Goal: Subscribe to service/newsletter

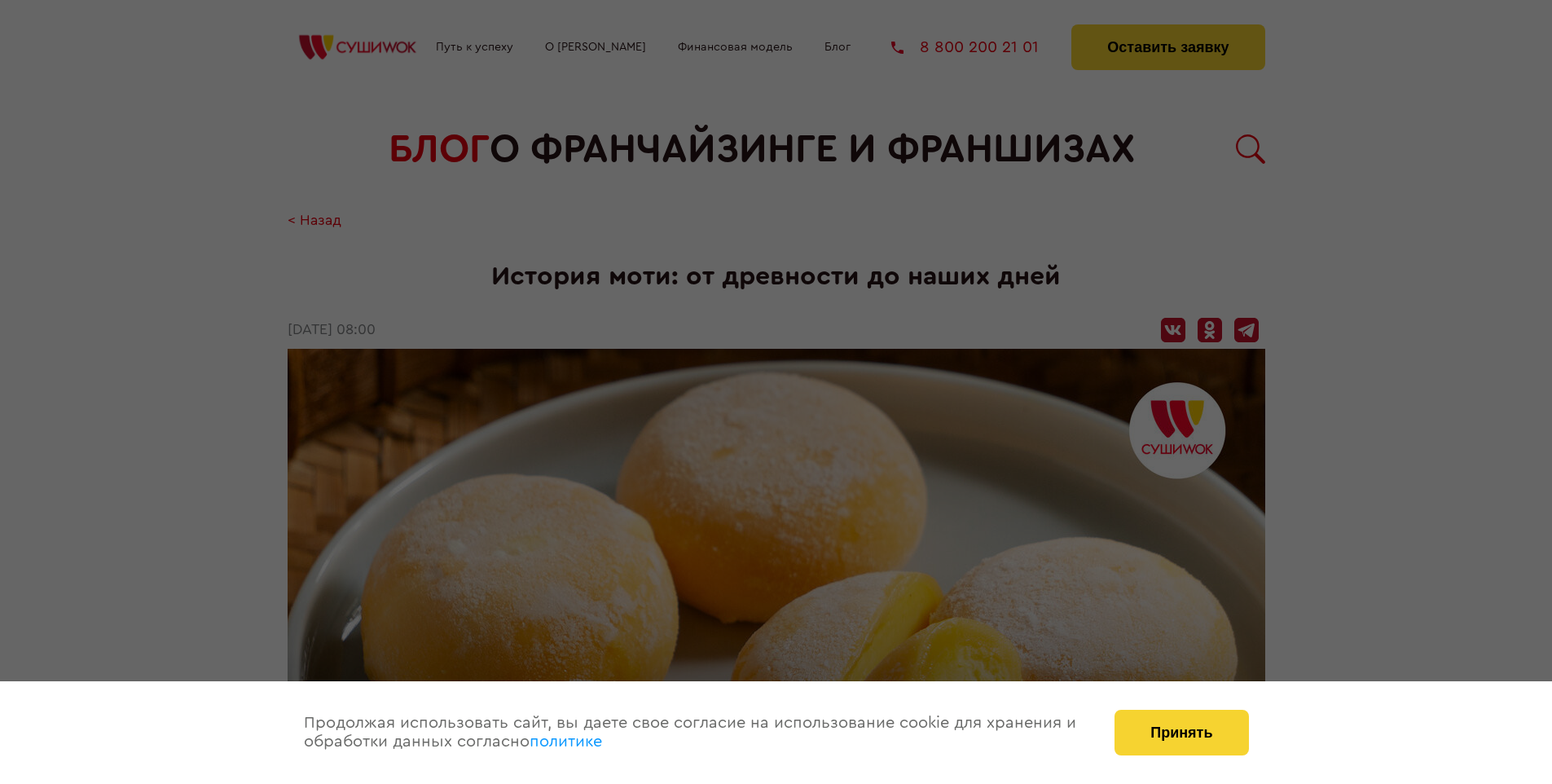
scroll to position [1594, 0]
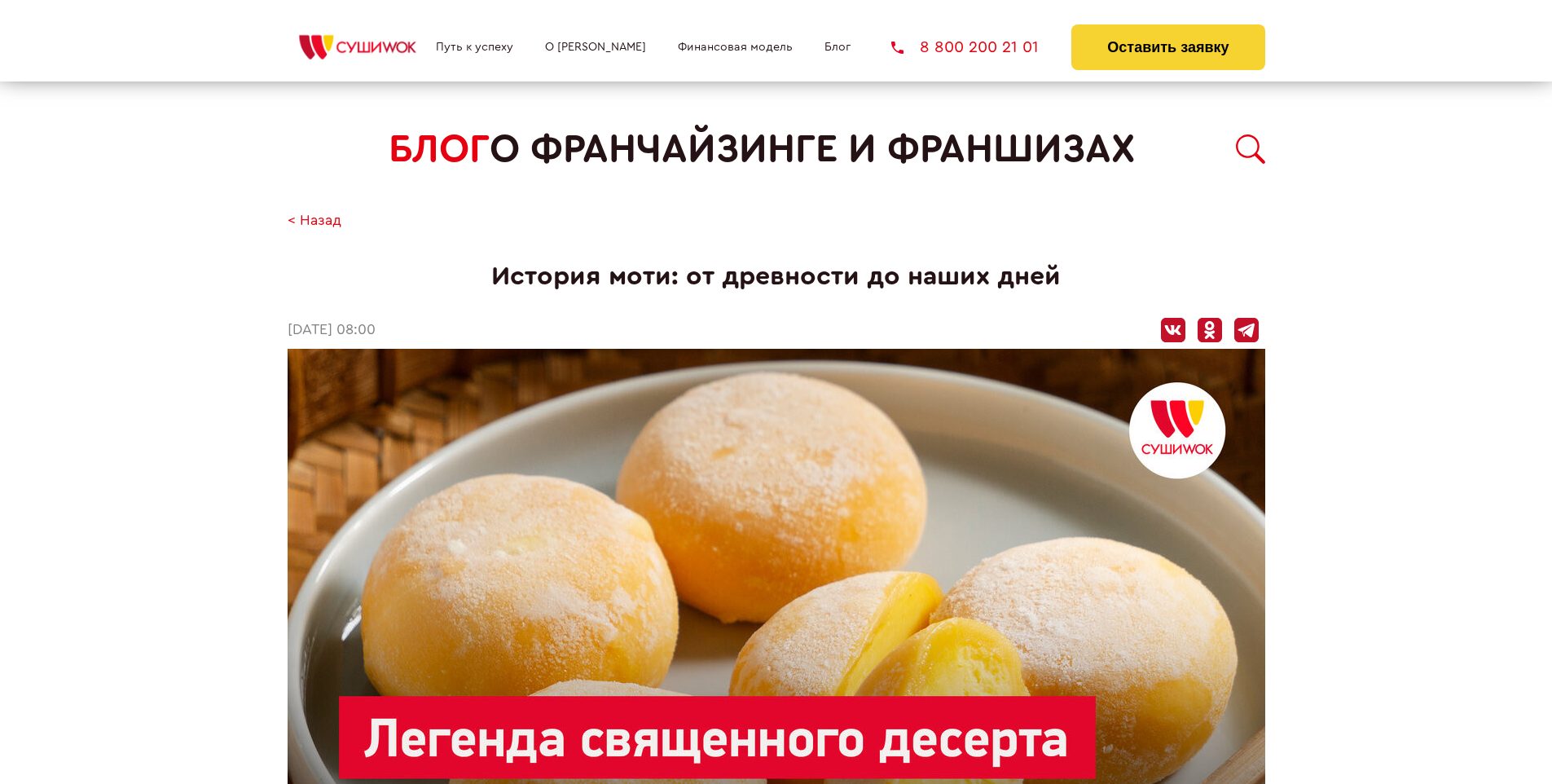
scroll to position [1594, 0]
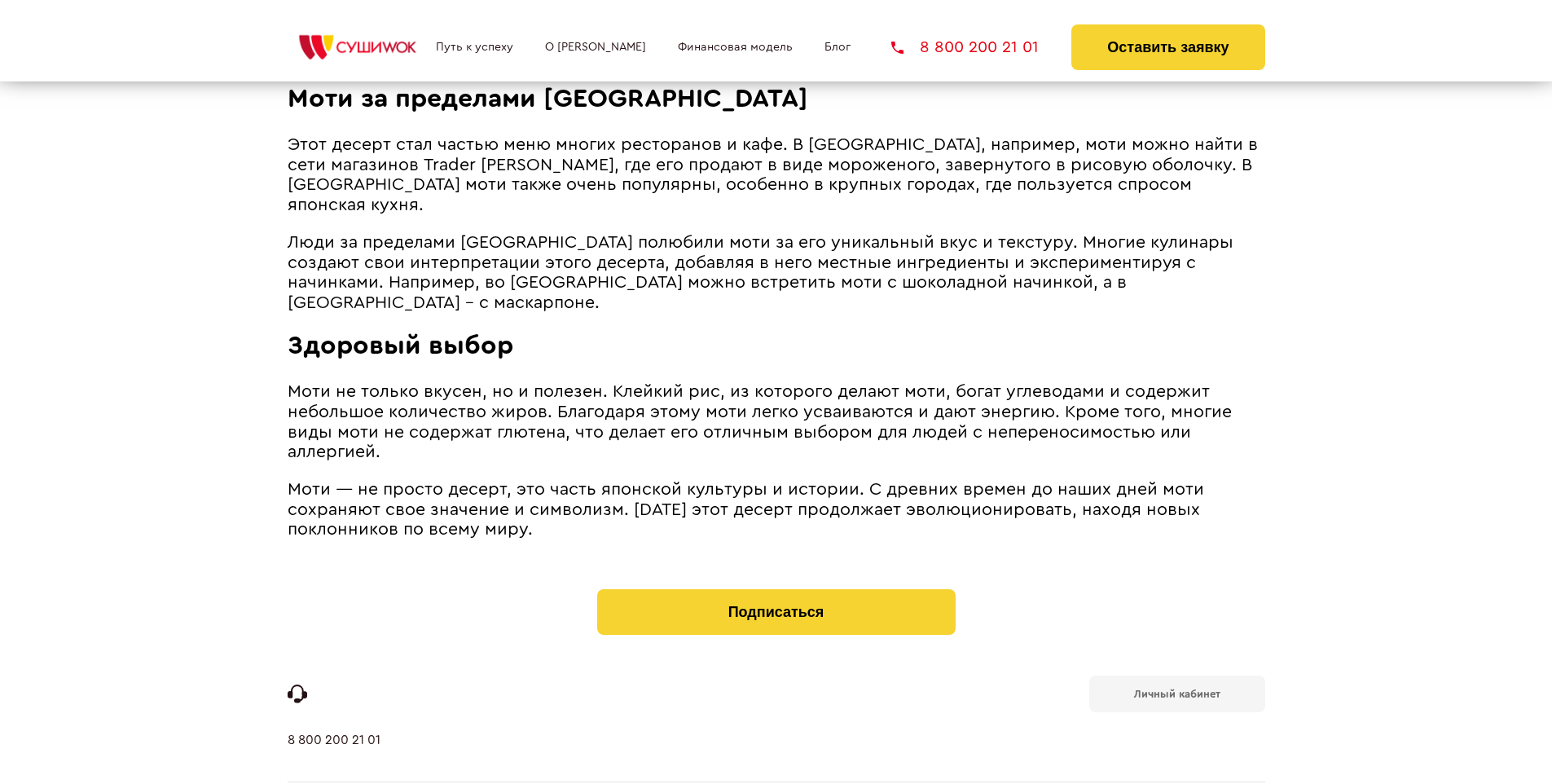
click at [1177, 688] on b "Личный кабинет" at bounding box center [1177, 693] width 86 height 11
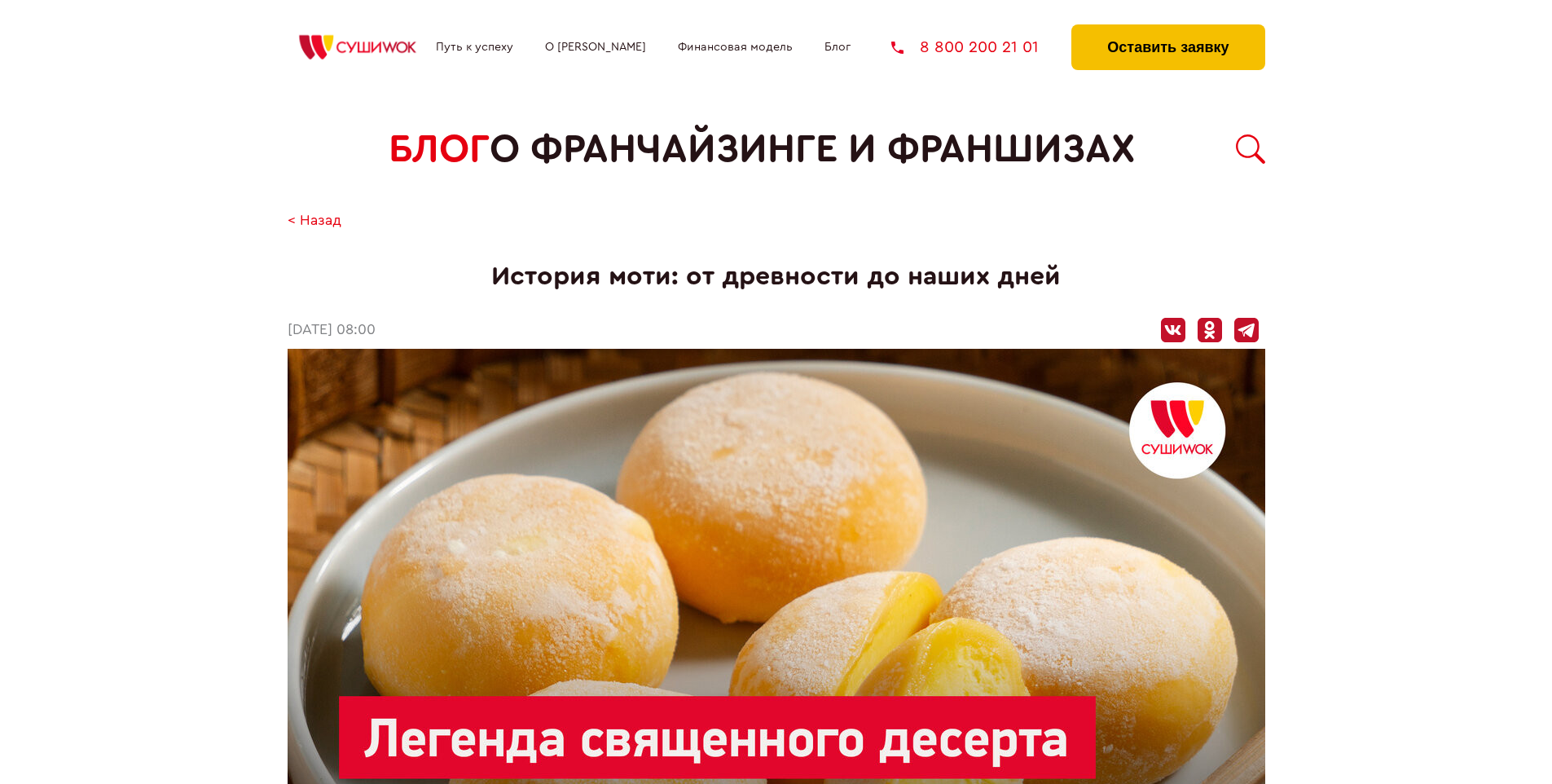
click at [1168, 29] on button "Оставить заявку" at bounding box center [1169, 48] width 193 height 46
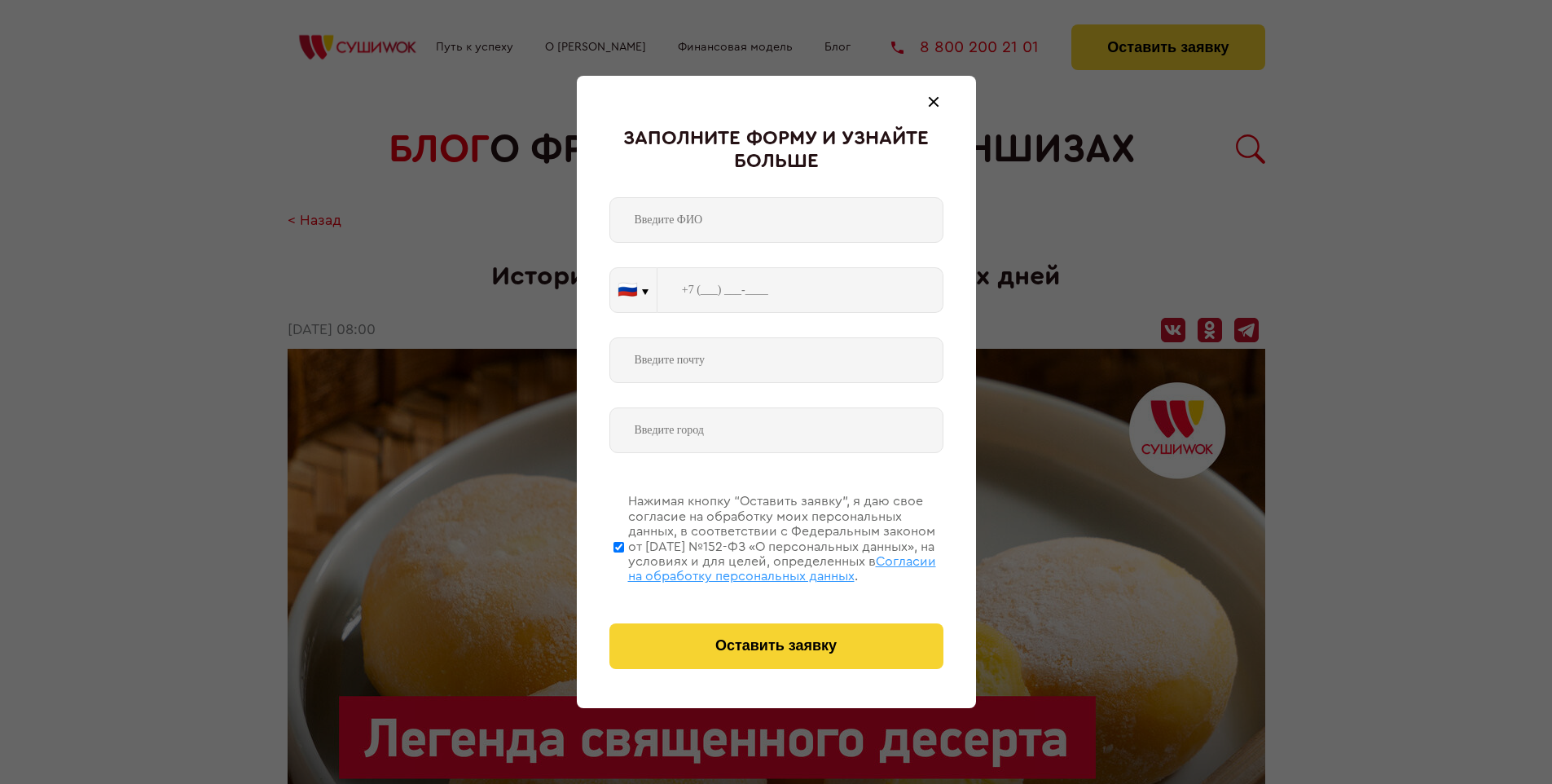
click at [756, 566] on span "Согласии на обработку персональных данных" at bounding box center [783, 569] width 308 height 28
click at [624, 566] on input "Нажимая кнопку “Оставить заявку”, я даю свое согласие на обработку моих персона…" at bounding box center [619, 546] width 11 height 130
checkbox input "false"
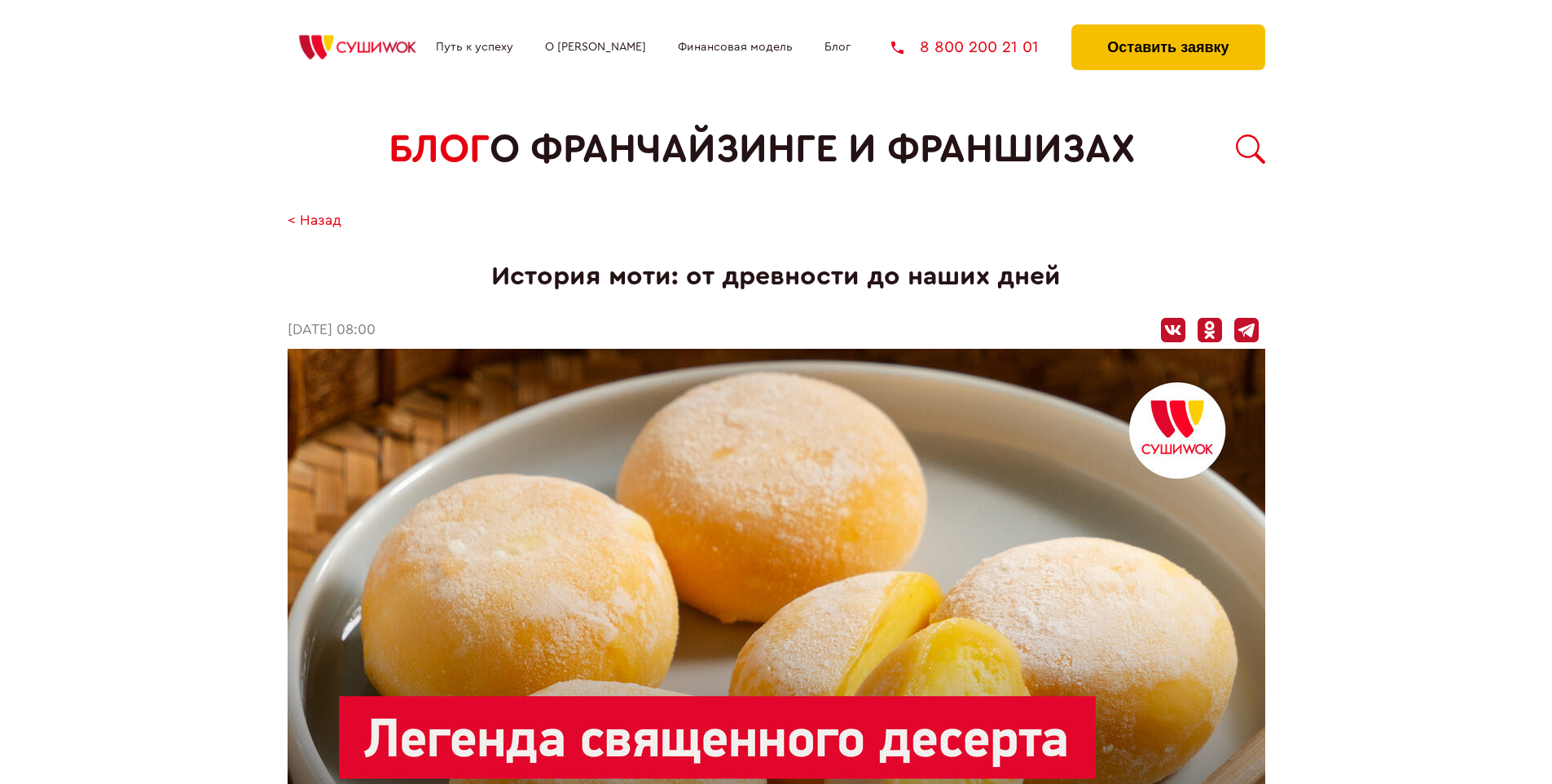
click at [1168, 29] on button "Оставить заявку" at bounding box center [1169, 48] width 193 height 46
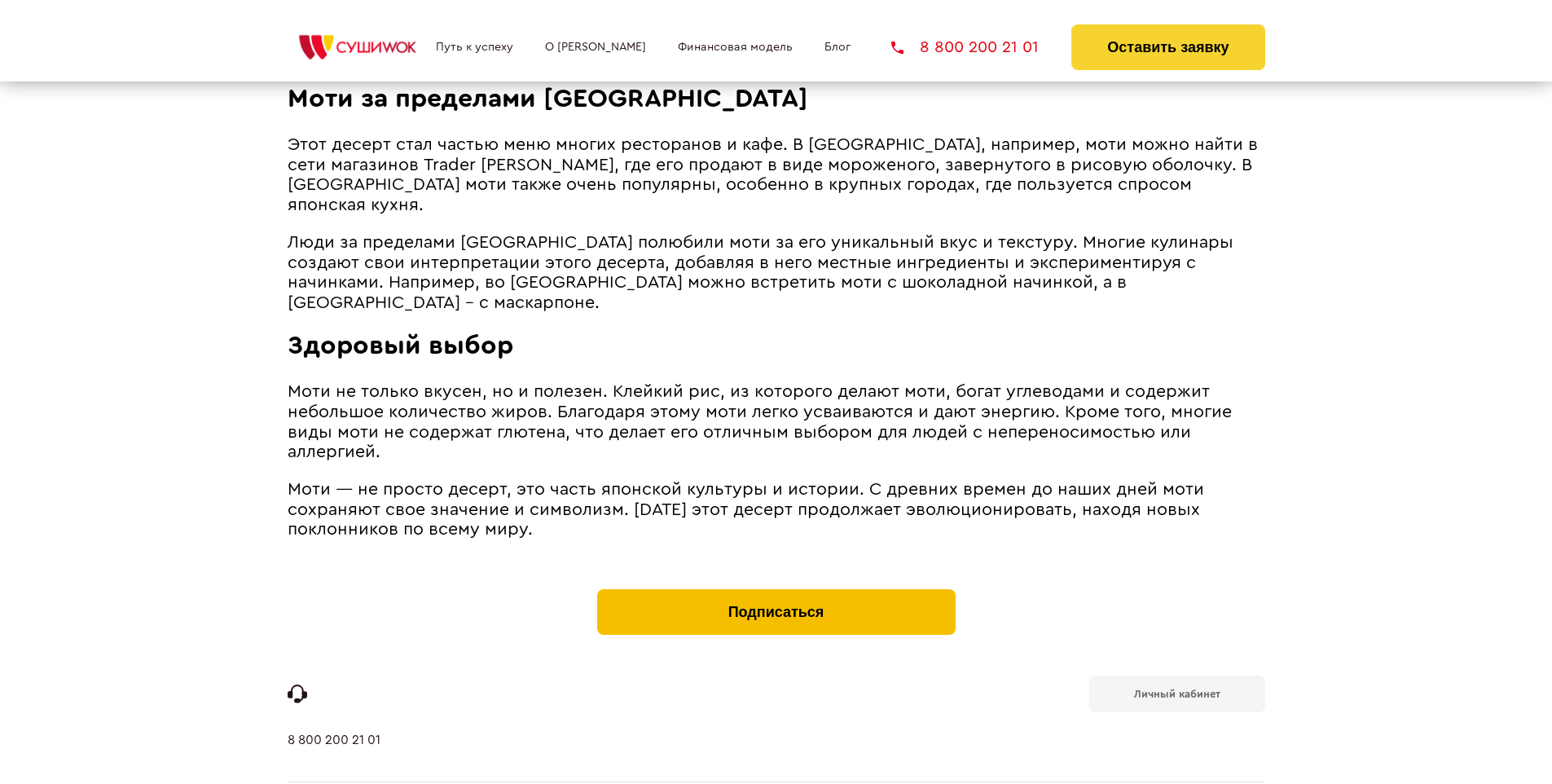
click at [776, 589] on button "Подписаться" at bounding box center [777, 612] width 359 height 46
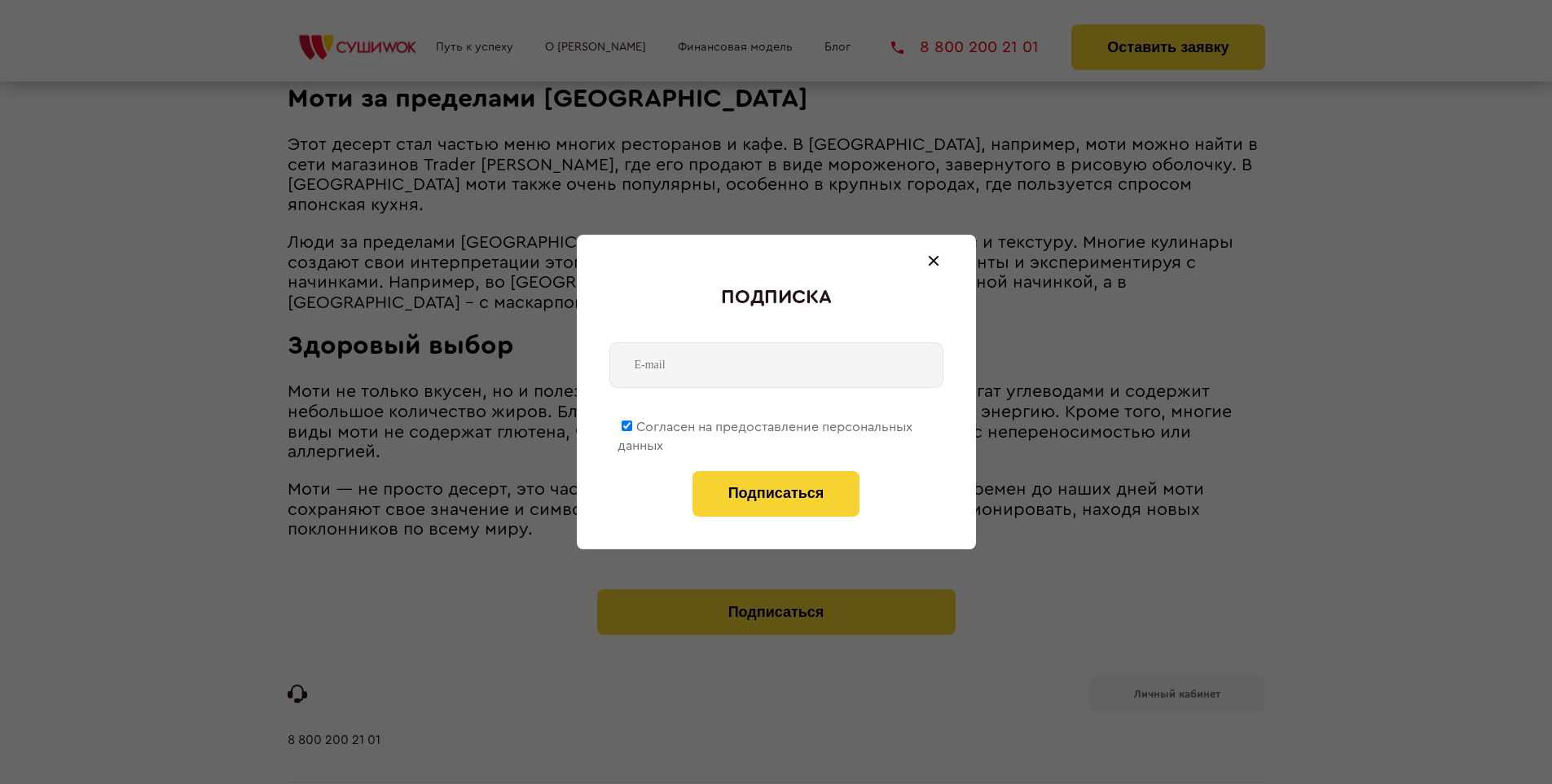
click at [766, 424] on span "Согласен на предоставление персональных данных" at bounding box center [765, 436] width 295 height 32
click at [633, 424] on input "Согласен на предоставление персональных данных" at bounding box center [627, 425] width 11 height 11
checkbox input "false"
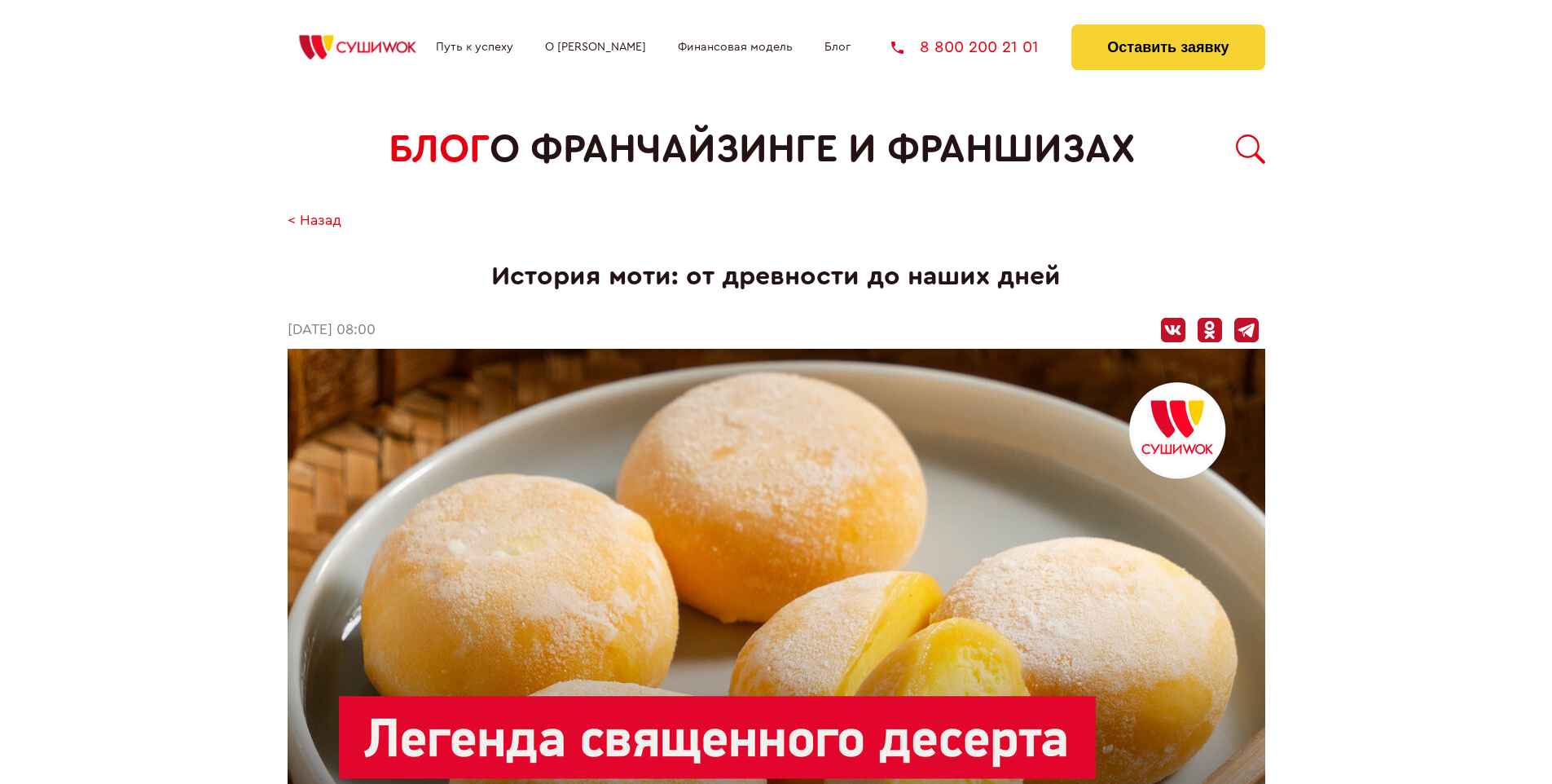
scroll to position [1594, 0]
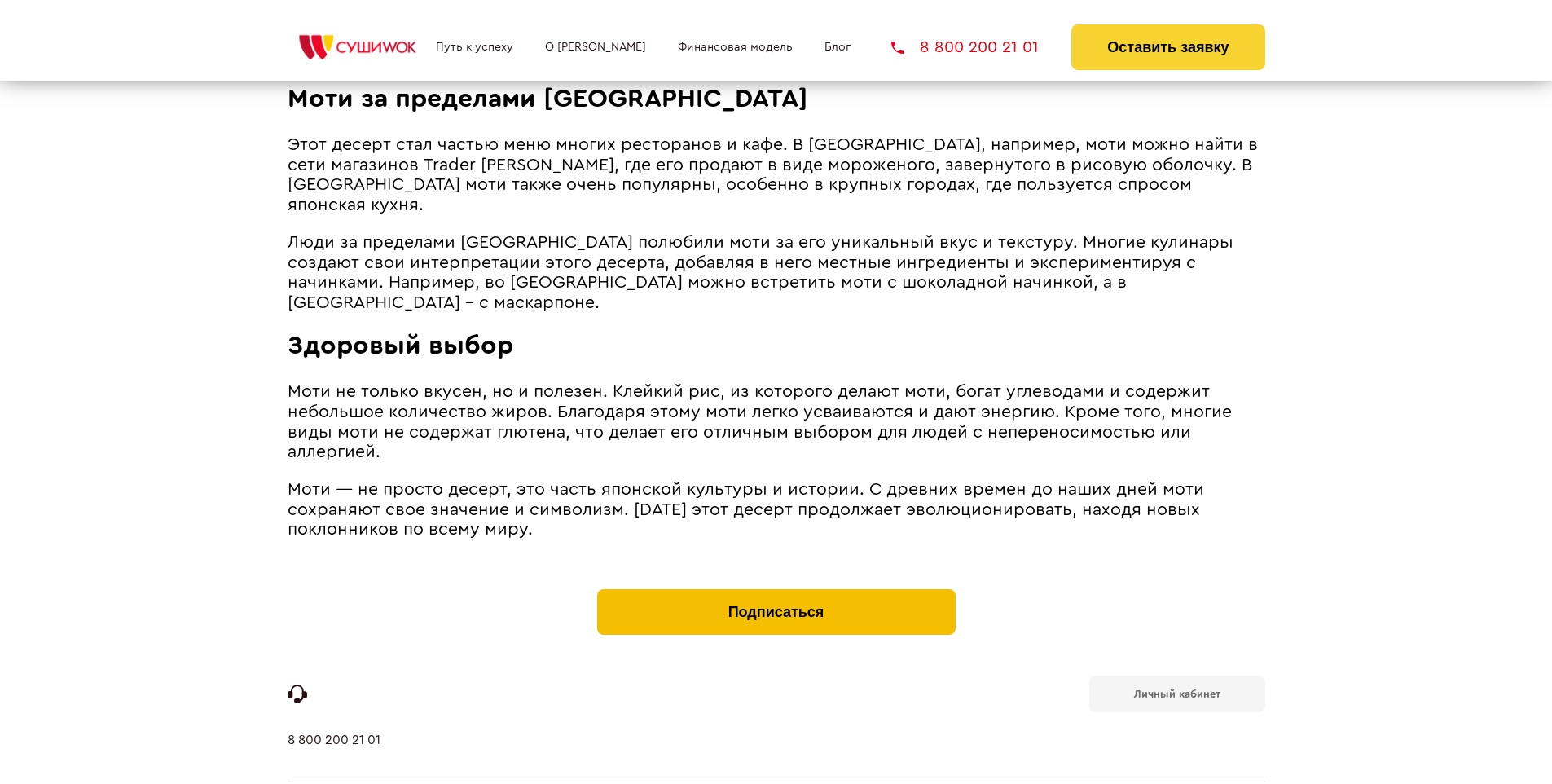
click at [776, 589] on button "Подписаться" at bounding box center [777, 612] width 359 height 46
